Goal: Information Seeking & Learning: Find specific fact

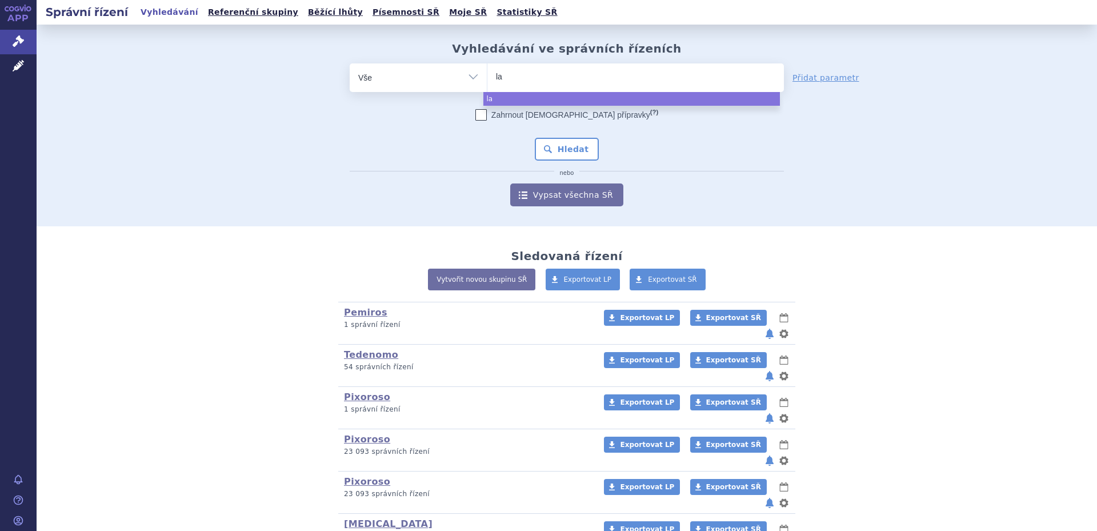
select select
type input "lao"
type input "la"
type input "[PERSON_NAME]"
type input "lameg"
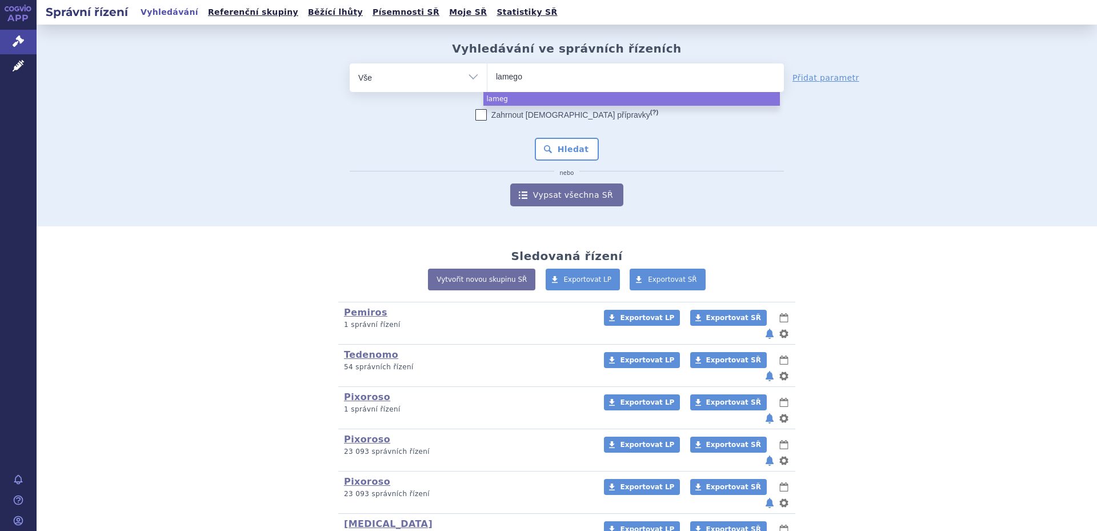
type input "lamegom"
select select "lamegom"
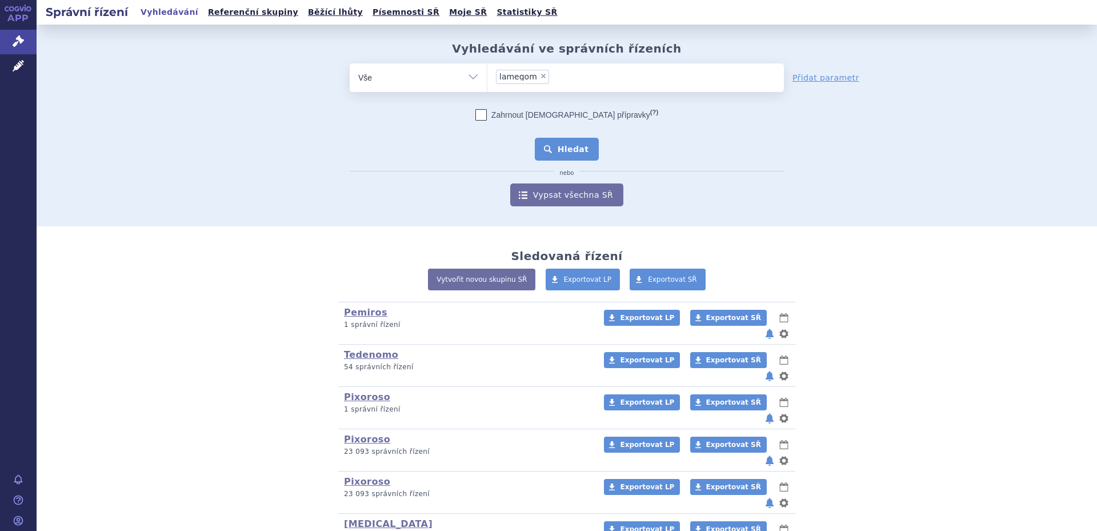
click at [572, 153] on button "Hledat" at bounding box center [567, 149] width 65 height 23
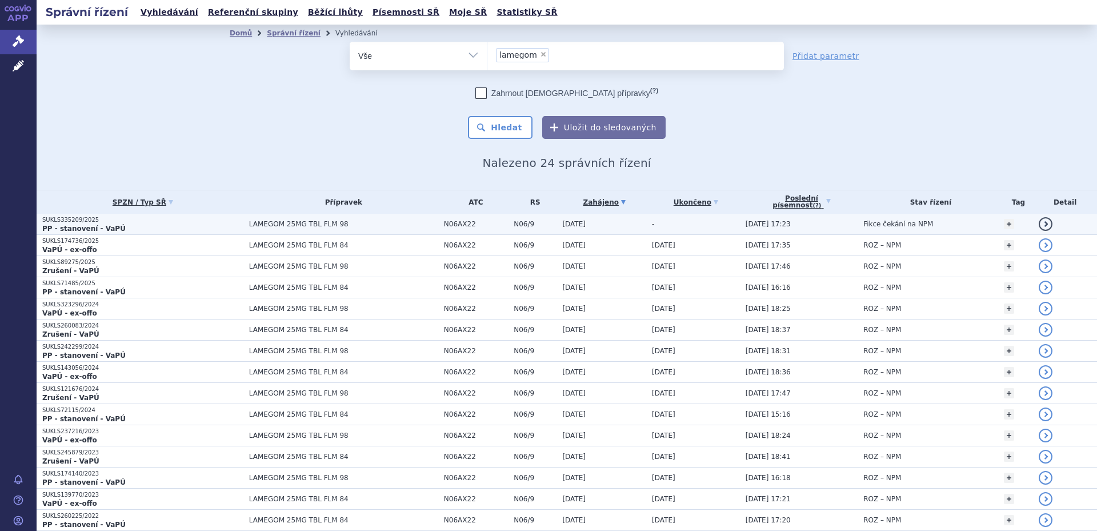
click at [362, 226] on span "LAMEGOM 25MG TBL FLM 98" at bounding box center [343, 224] width 189 height 8
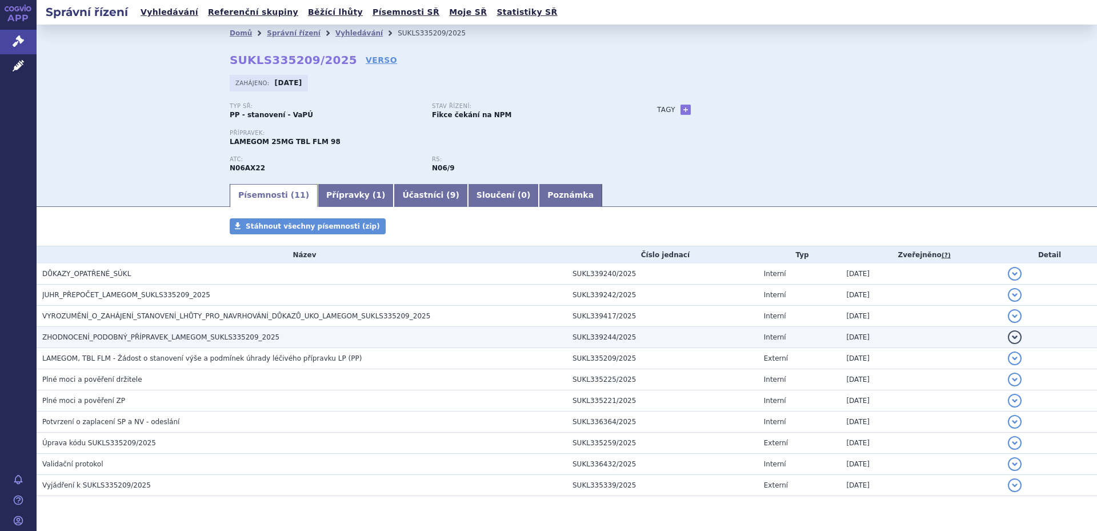
click at [195, 334] on span "ZHODNOCENÍ_PODOBNÝ_PŘÍPRAVEK_LAMEGOM_SUKLS335209_2025" at bounding box center [160, 337] width 237 height 8
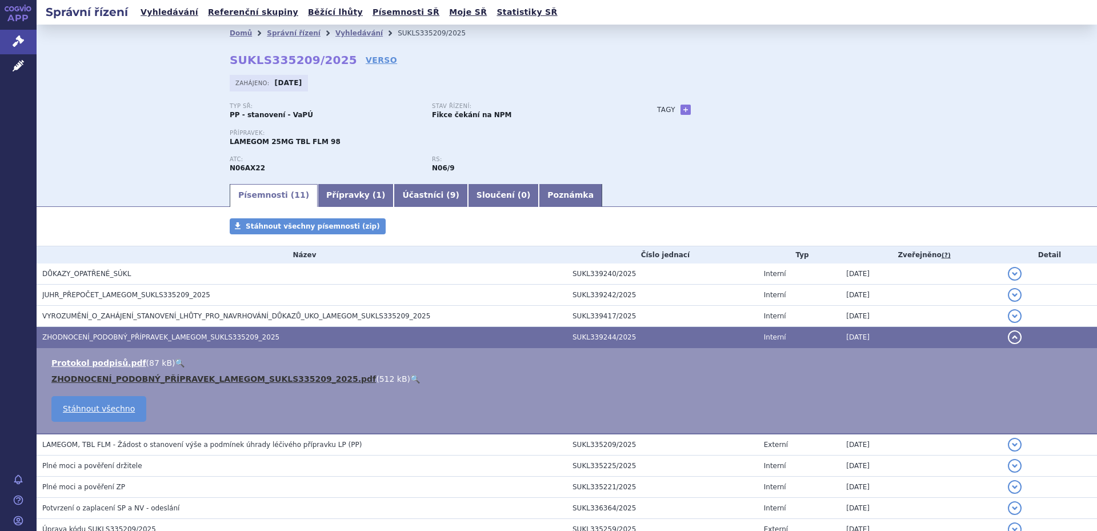
click at [181, 379] on link "ZHODNOCENÍ_PODOBNÝ_PŘÍPRAVEK_LAMEGOM_SUKLS335209_2025.pdf" at bounding box center [213, 378] width 325 height 9
